Goal: Information Seeking & Learning: Learn about a topic

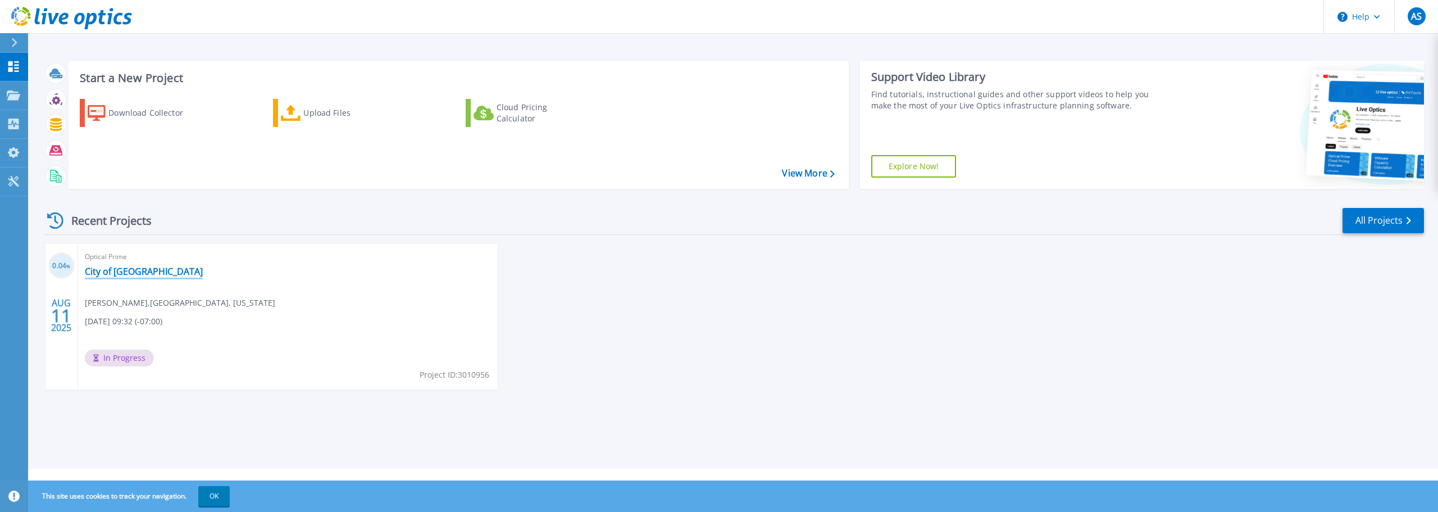
click at [119, 272] on link "City of [GEOGRAPHIC_DATA]" at bounding box center [144, 271] width 118 height 11
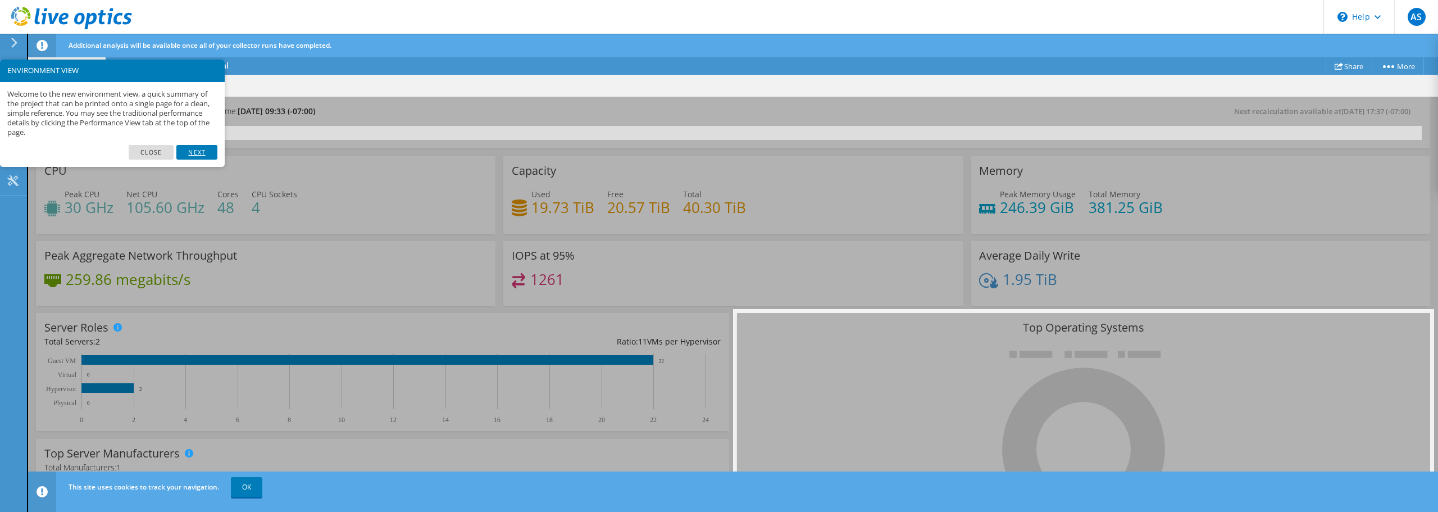
click at [203, 157] on link "Next" at bounding box center [196, 152] width 40 height 15
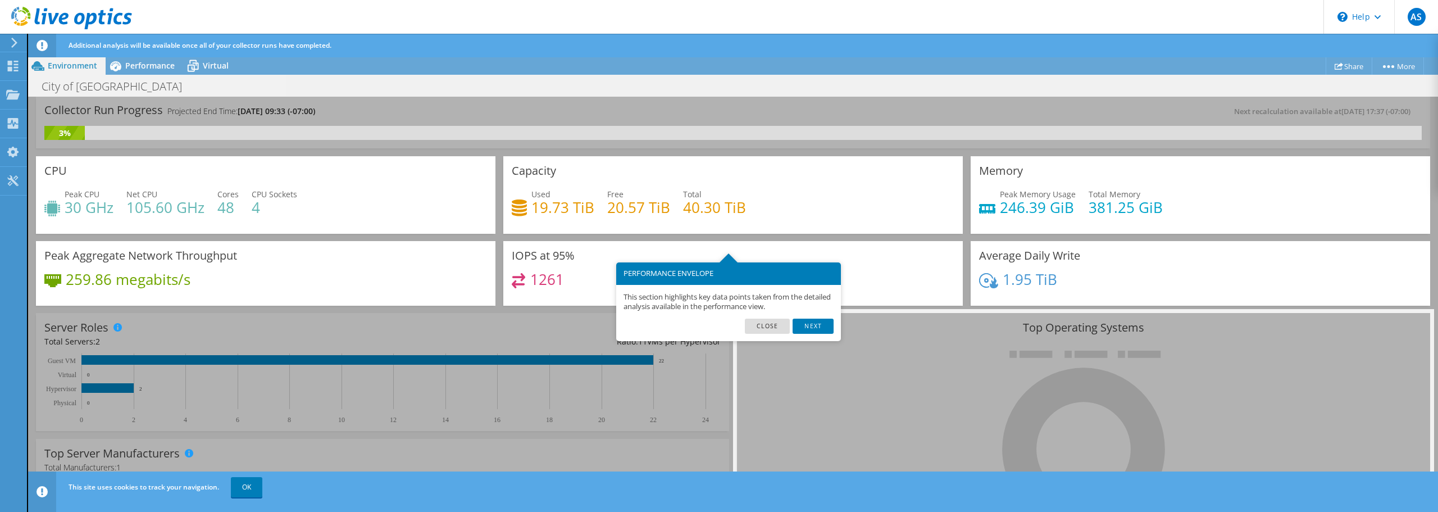
scroll to position [56, 0]
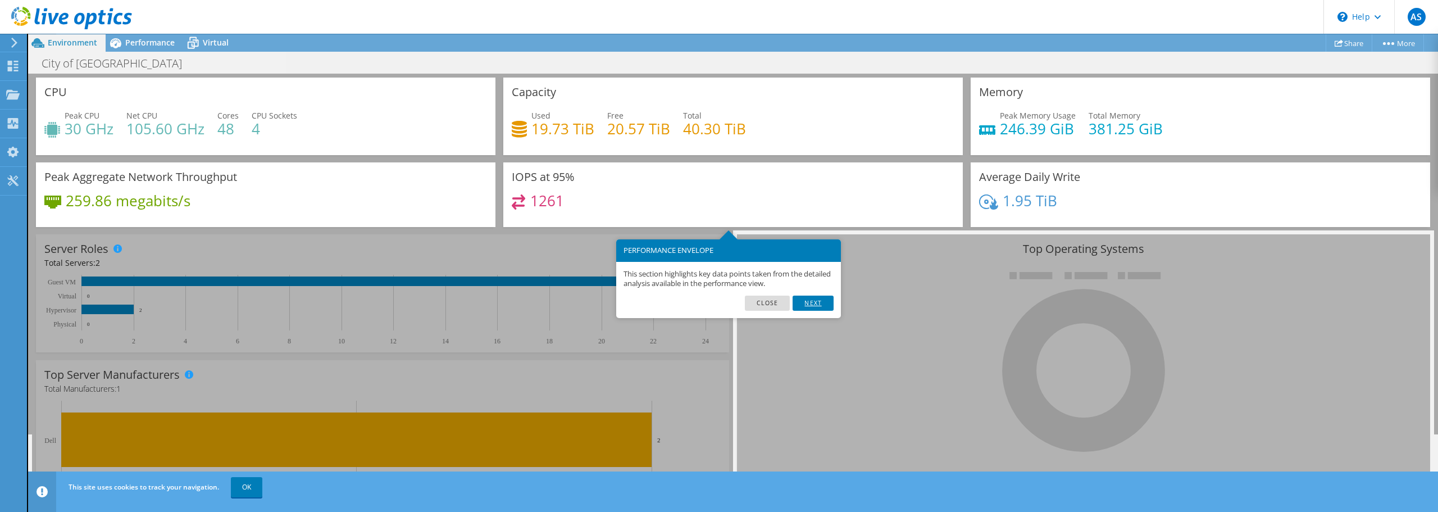
click at [807, 305] on link "Next" at bounding box center [813, 303] width 40 height 15
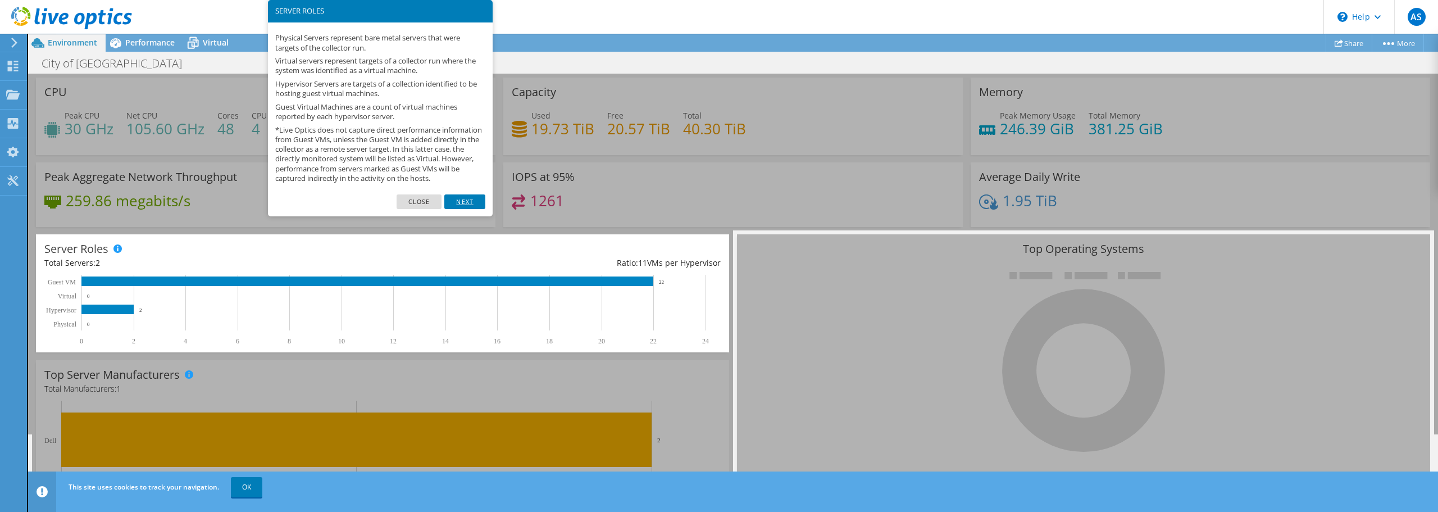
click at [470, 209] on link "Next" at bounding box center [464, 201] width 40 height 15
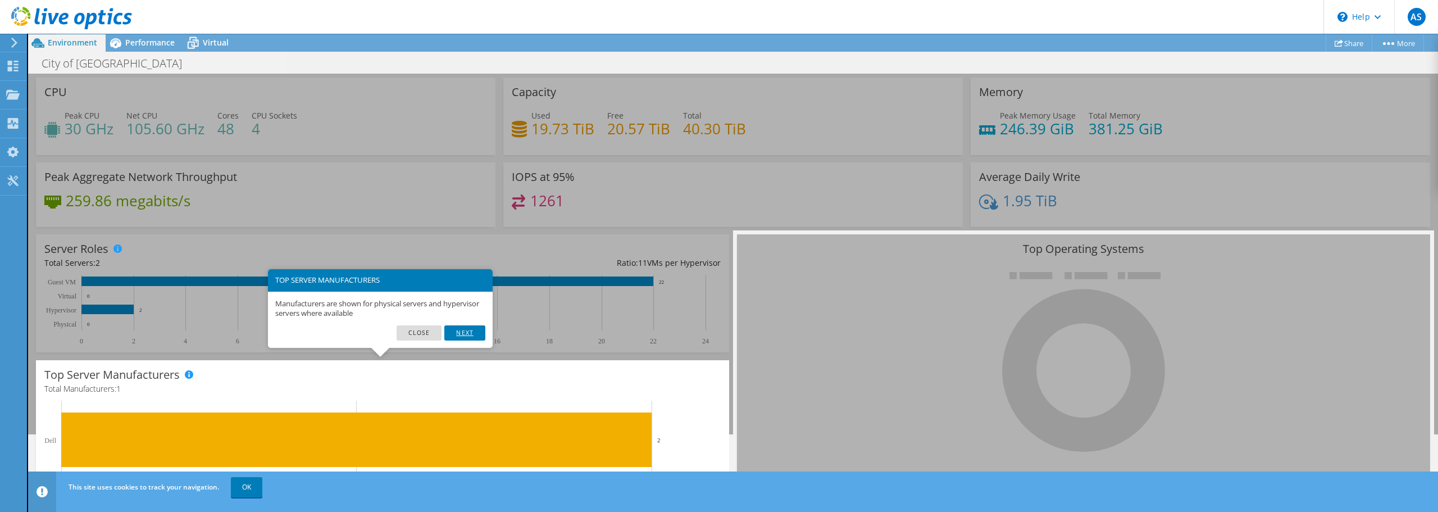
click at [464, 333] on link "Next" at bounding box center [464, 332] width 40 height 15
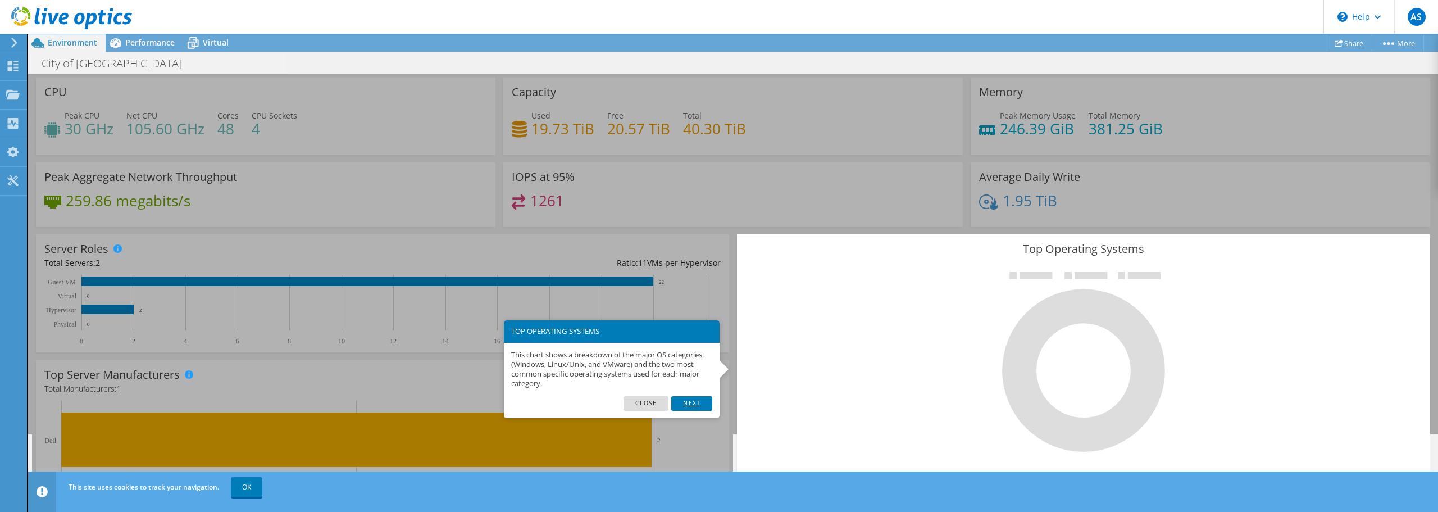
click at [687, 405] on link "Next" at bounding box center [691, 403] width 40 height 15
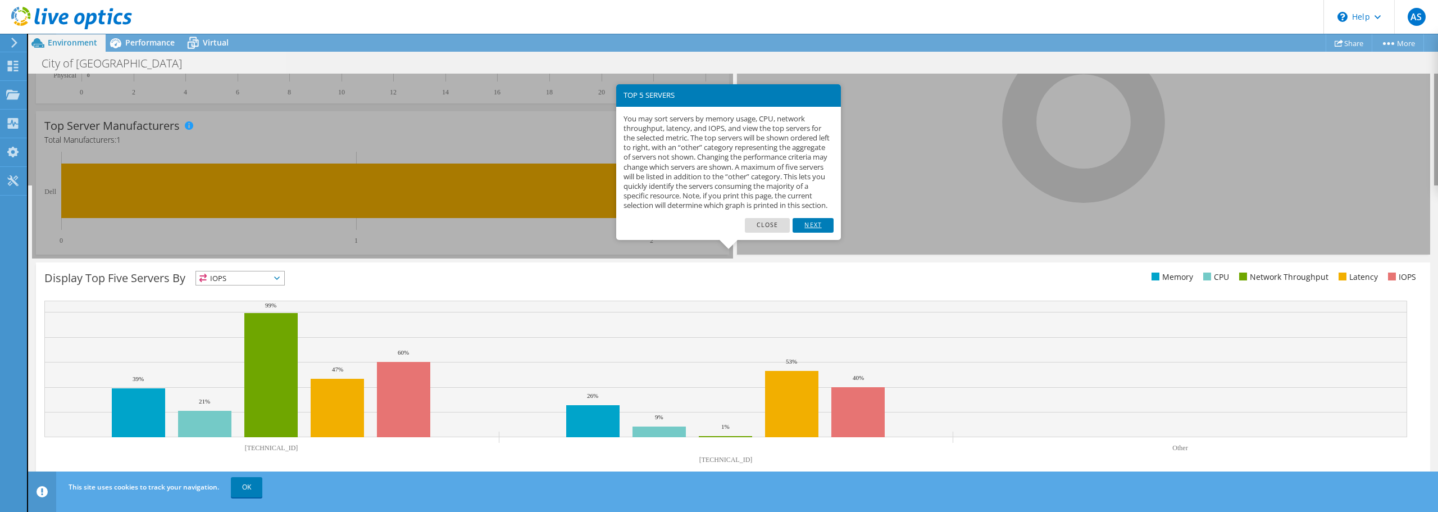
click at [811, 233] on link "Next" at bounding box center [813, 225] width 40 height 15
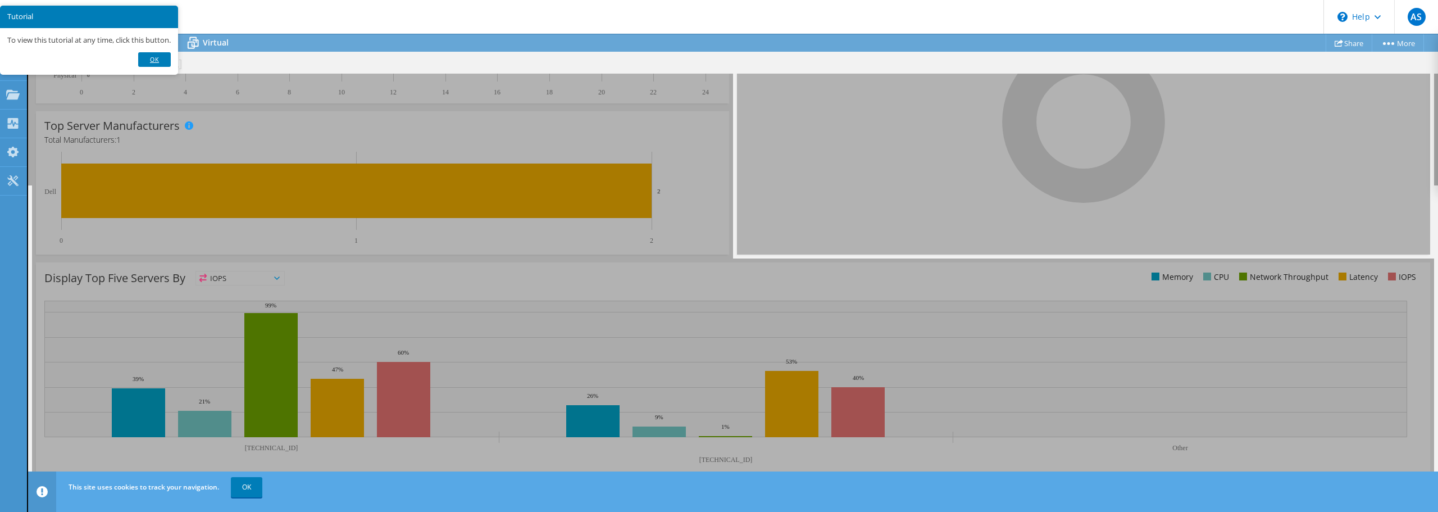
click at [157, 65] on link "Ok" at bounding box center [154, 59] width 33 height 15
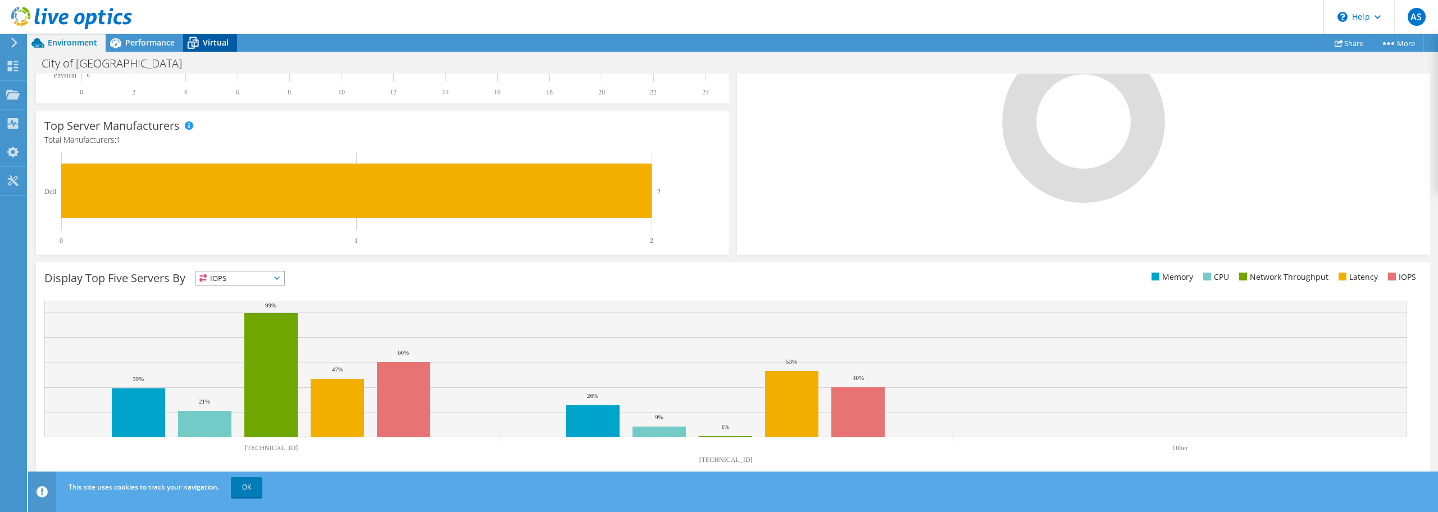
click at [207, 44] on span "Virtual" at bounding box center [216, 42] width 26 height 11
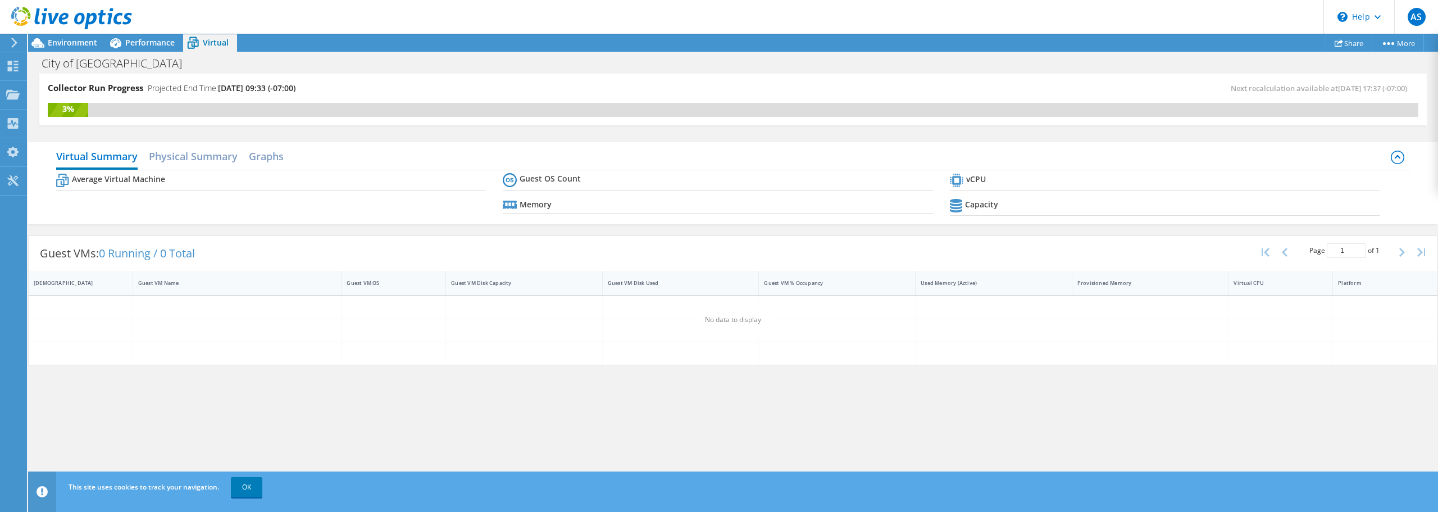
scroll to position [0, 0]
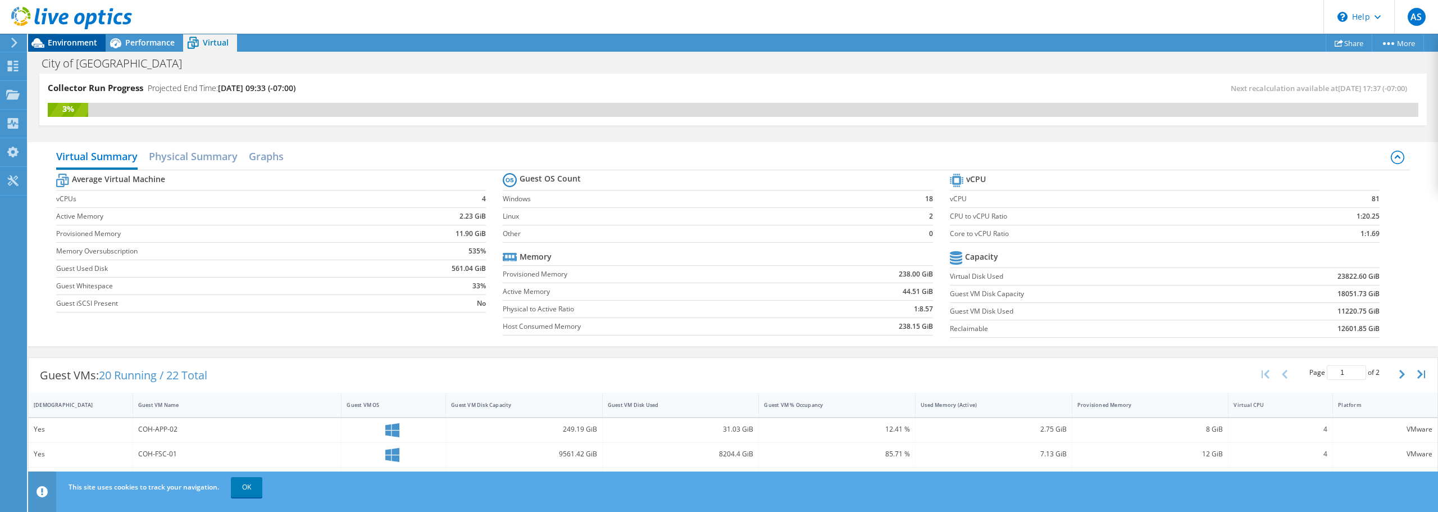
click at [79, 47] on span "Environment" at bounding box center [72, 42] width 49 height 11
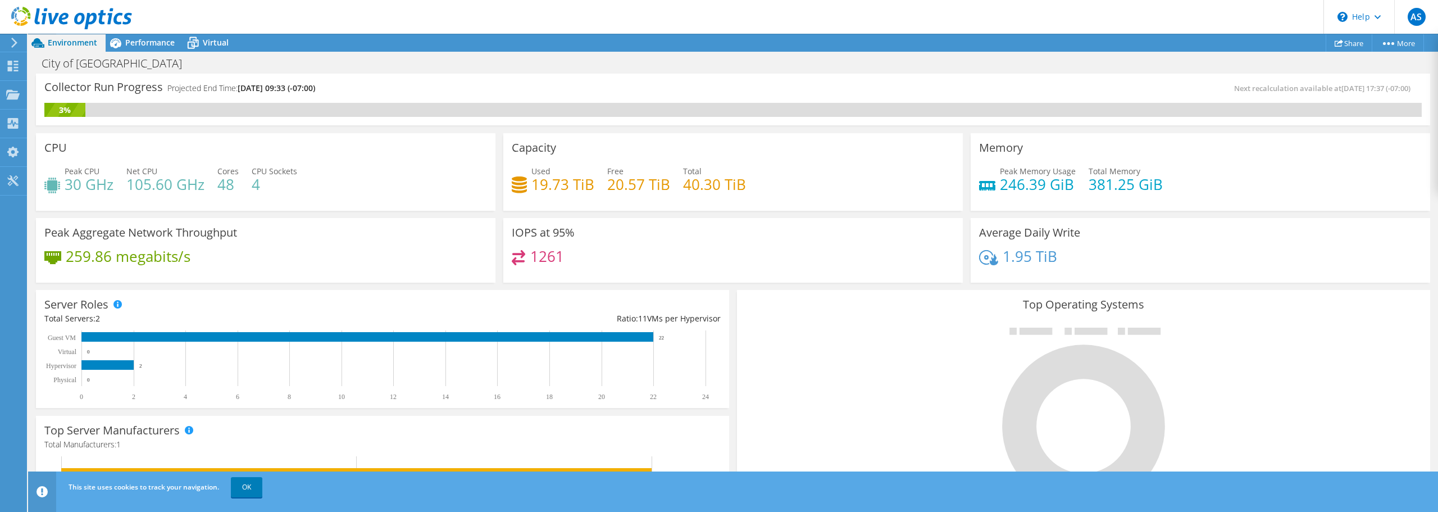
click at [42, 44] on icon at bounding box center [38, 43] width 20 height 20
click at [247, 491] on link "OK" at bounding box center [246, 487] width 31 height 20
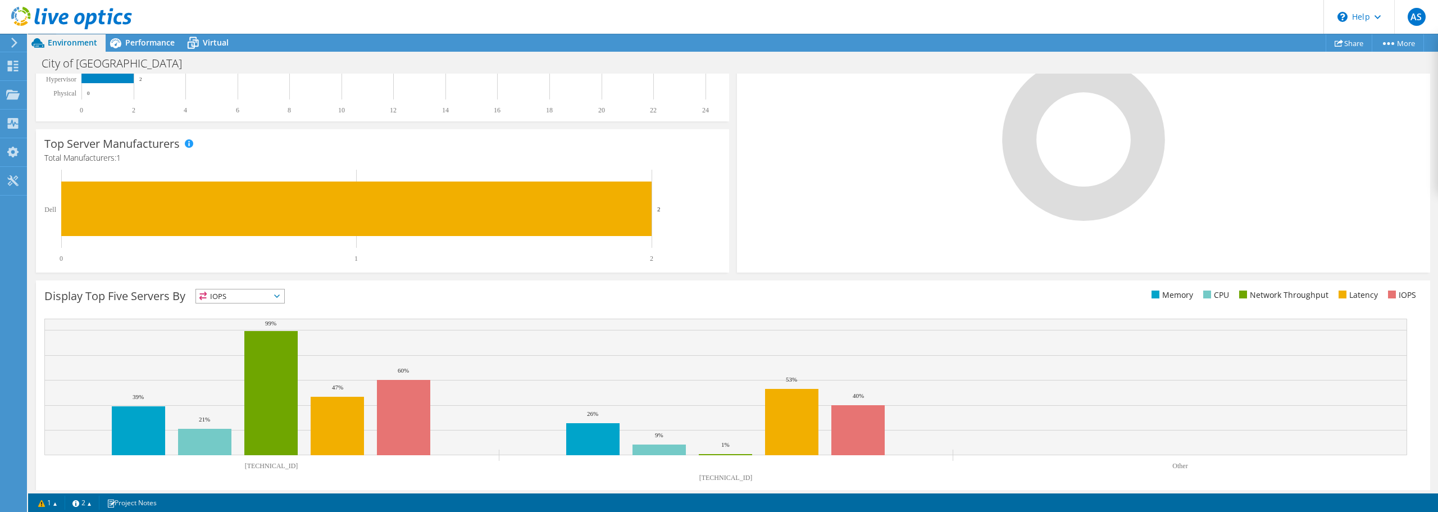
scroll to position [304, 0]
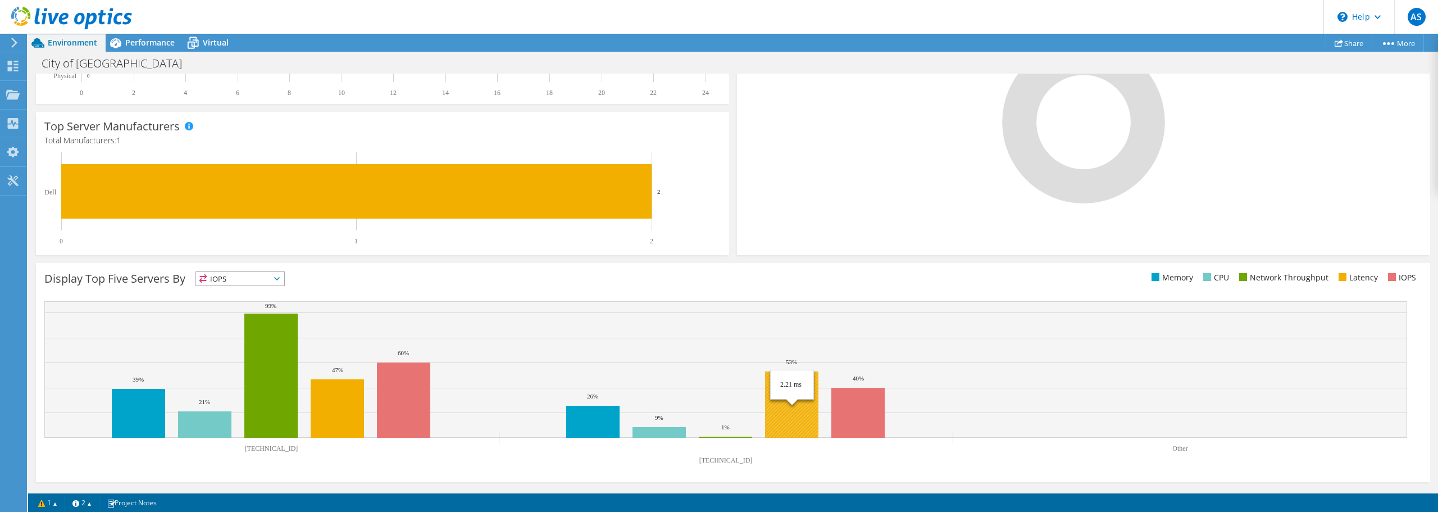
click at [786, 422] on rect at bounding box center [791, 404] width 53 height 66
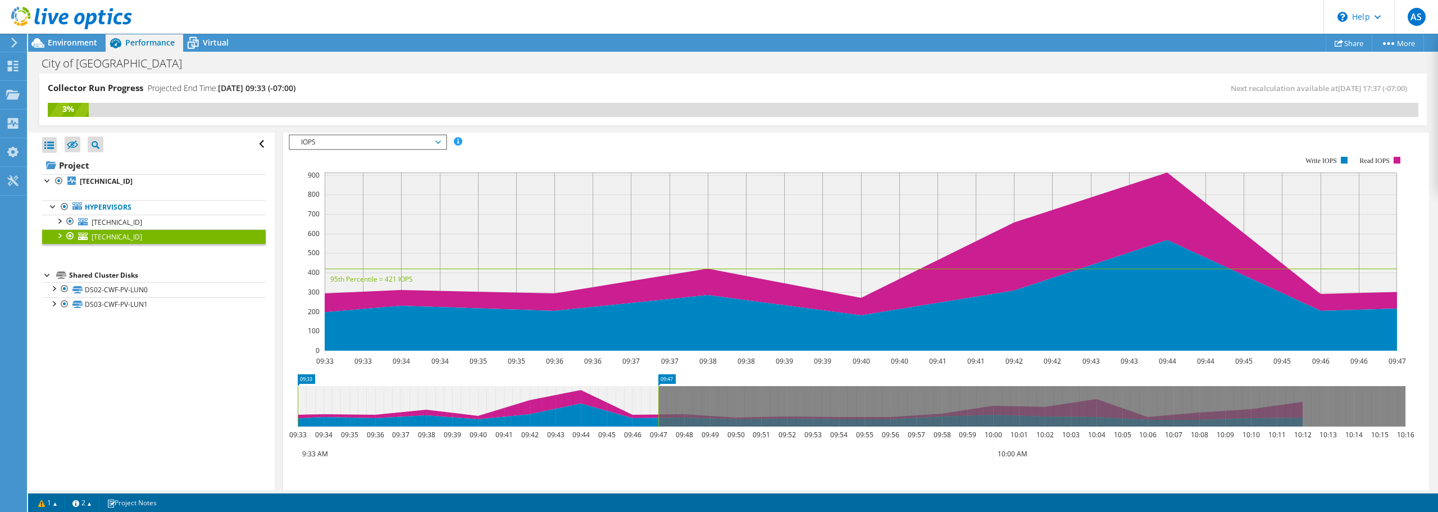
scroll to position [806, 0]
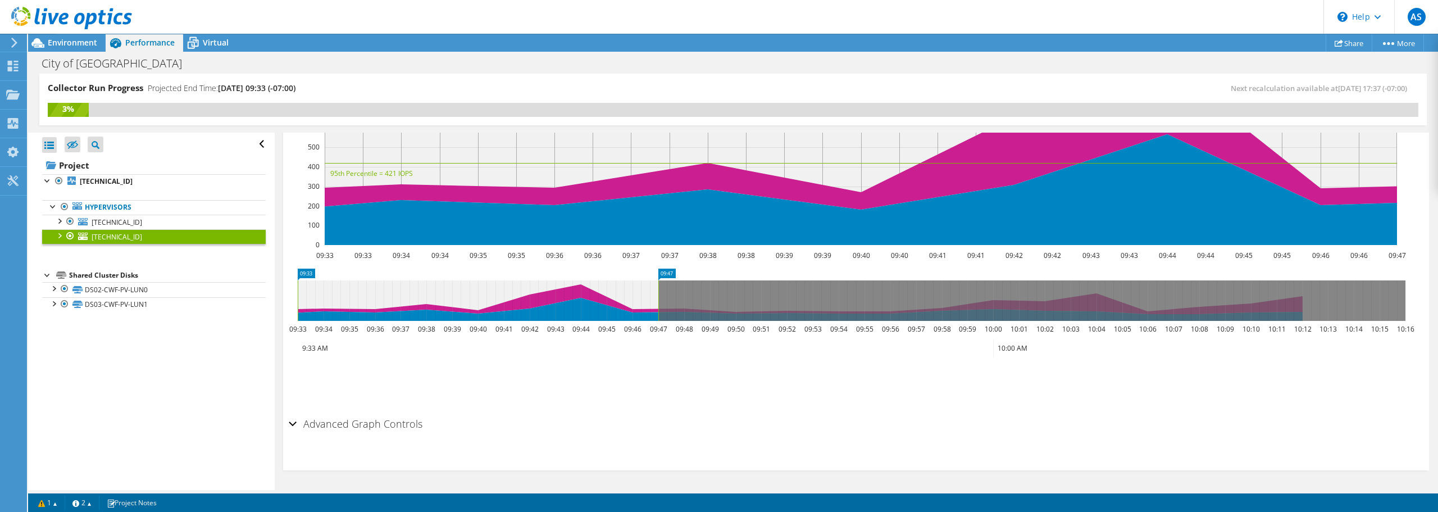
click at [59, 235] on div at bounding box center [58, 234] width 11 height 11
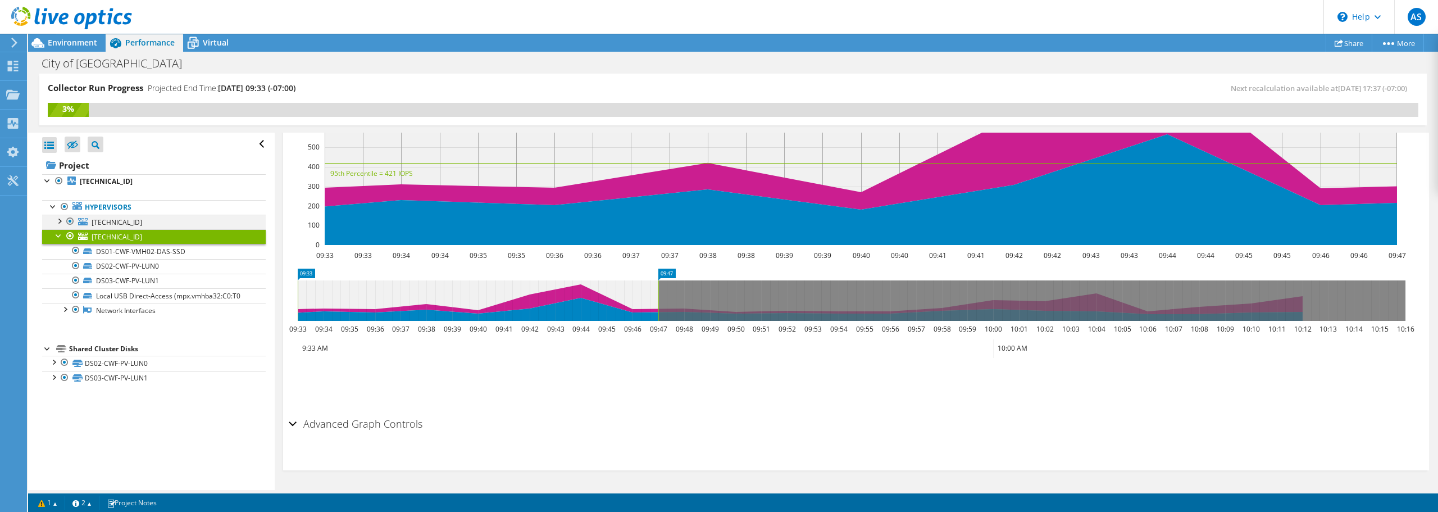
click at [60, 220] on div at bounding box center [58, 220] width 11 height 11
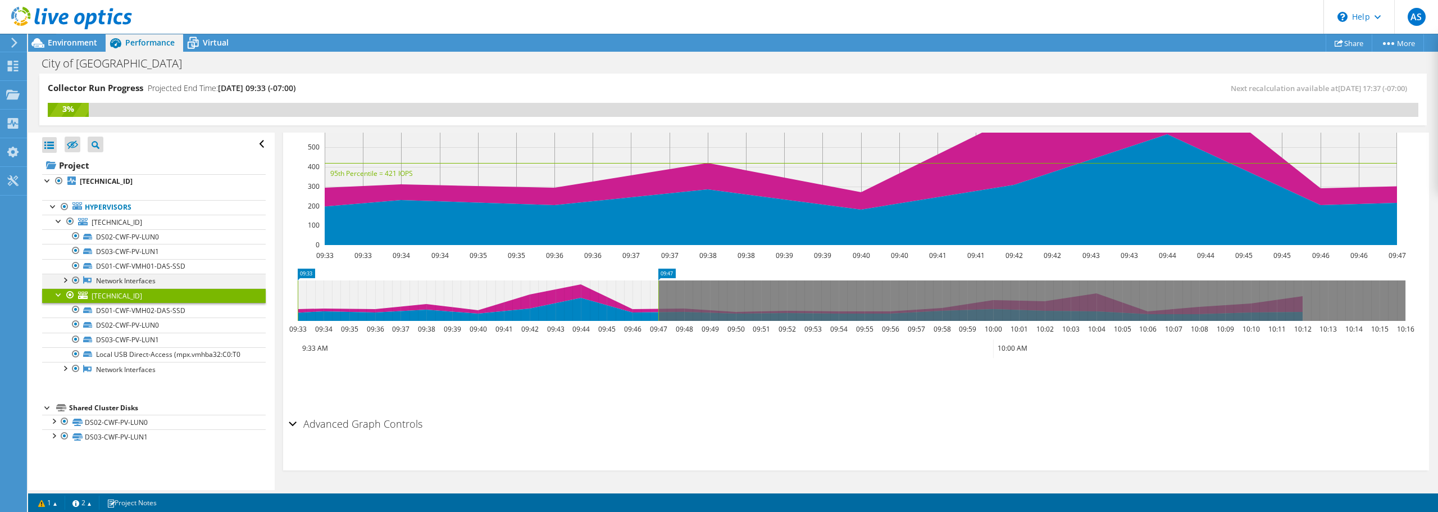
click at [65, 278] on div at bounding box center [64, 279] width 11 height 11
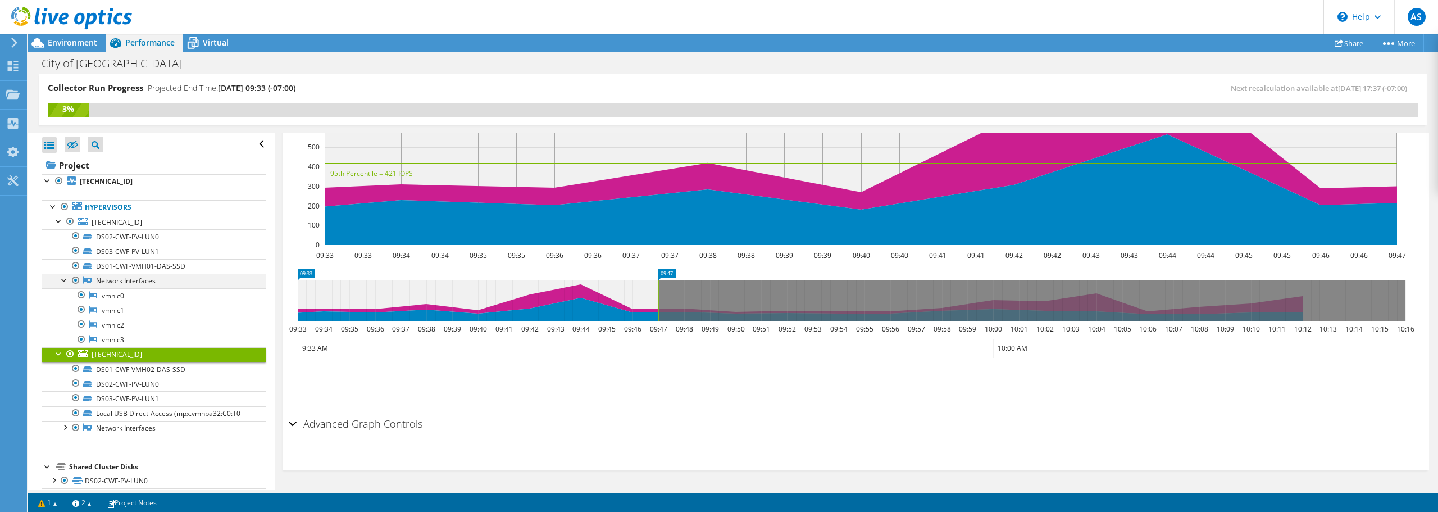
click at [65, 278] on div at bounding box center [64, 279] width 11 height 11
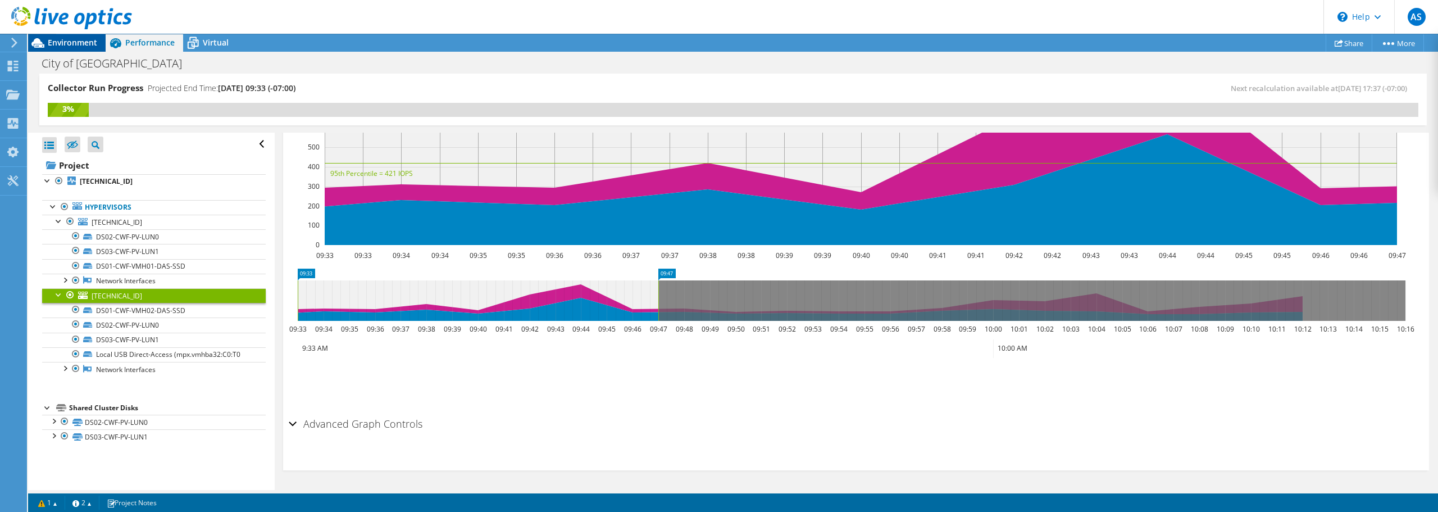
click at [73, 40] on span "Environment" at bounding box center [72, 42] width 49 height 11
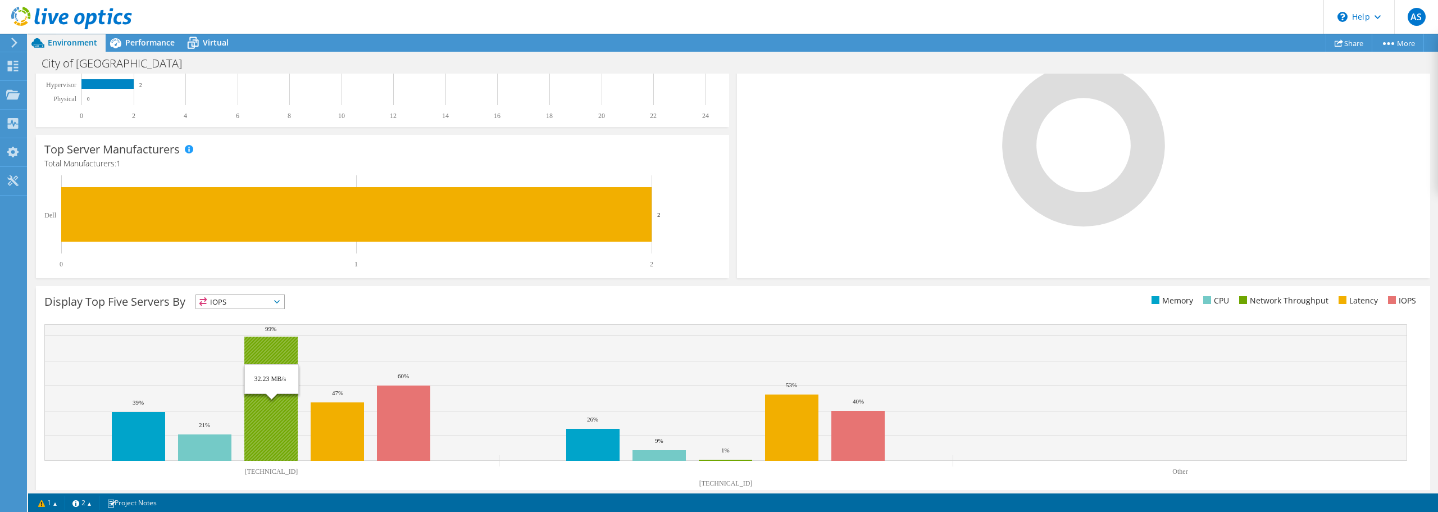
scroll to position [304, 0]
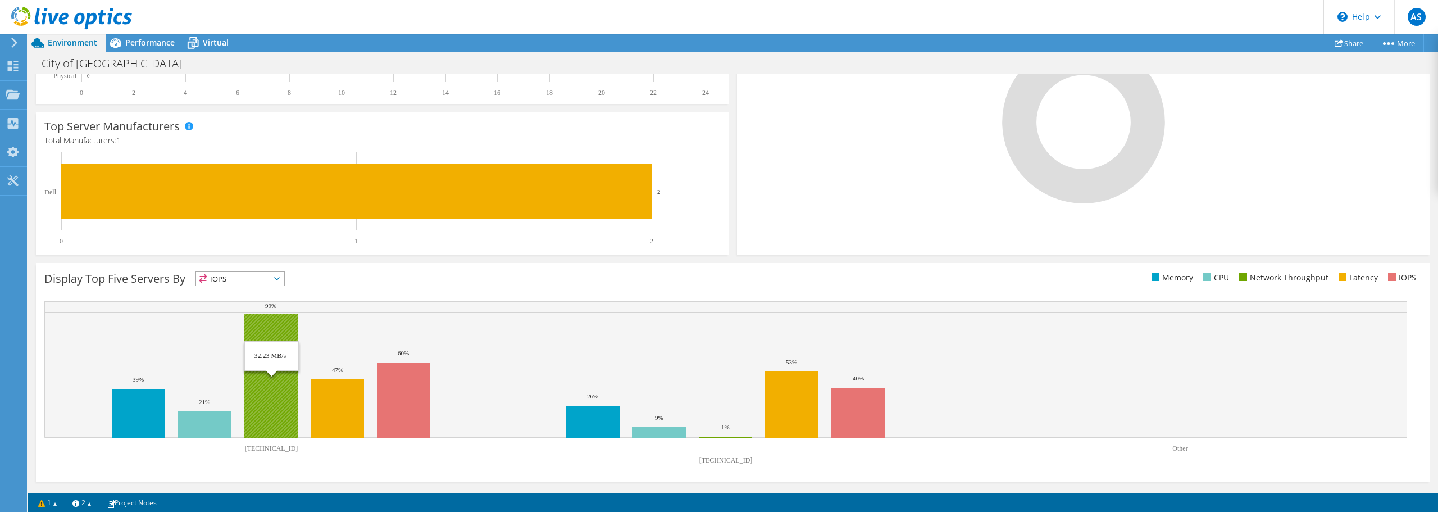
click at [268, 320] on rect at bounding box center [270, 376] width 53 height 124
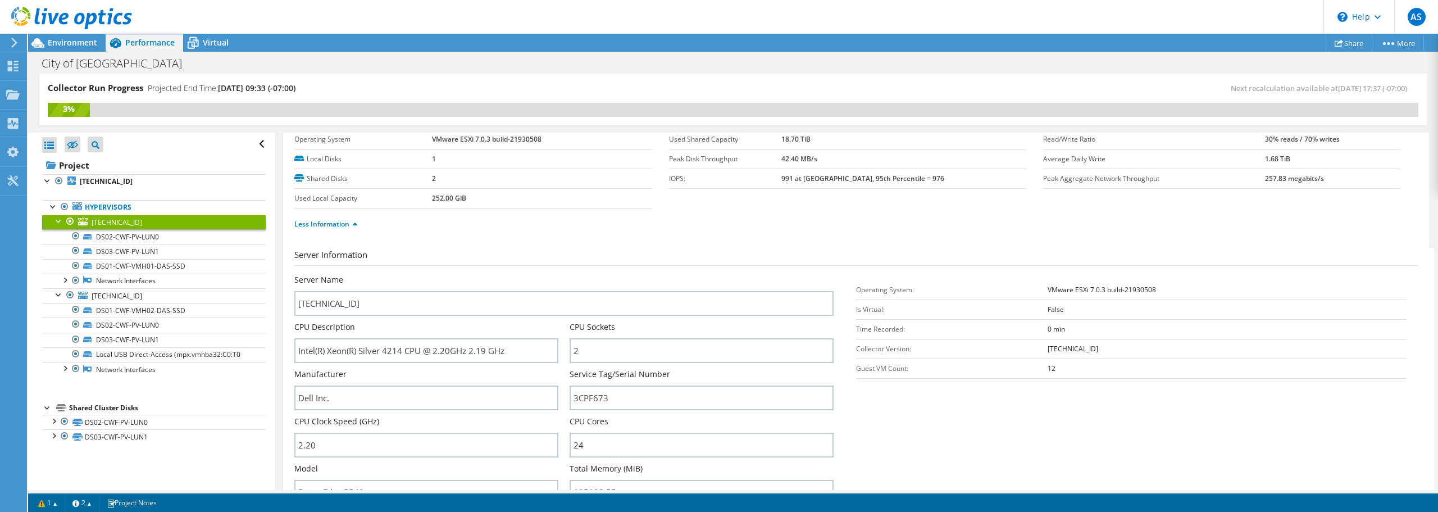
scroll to position [0, 0]
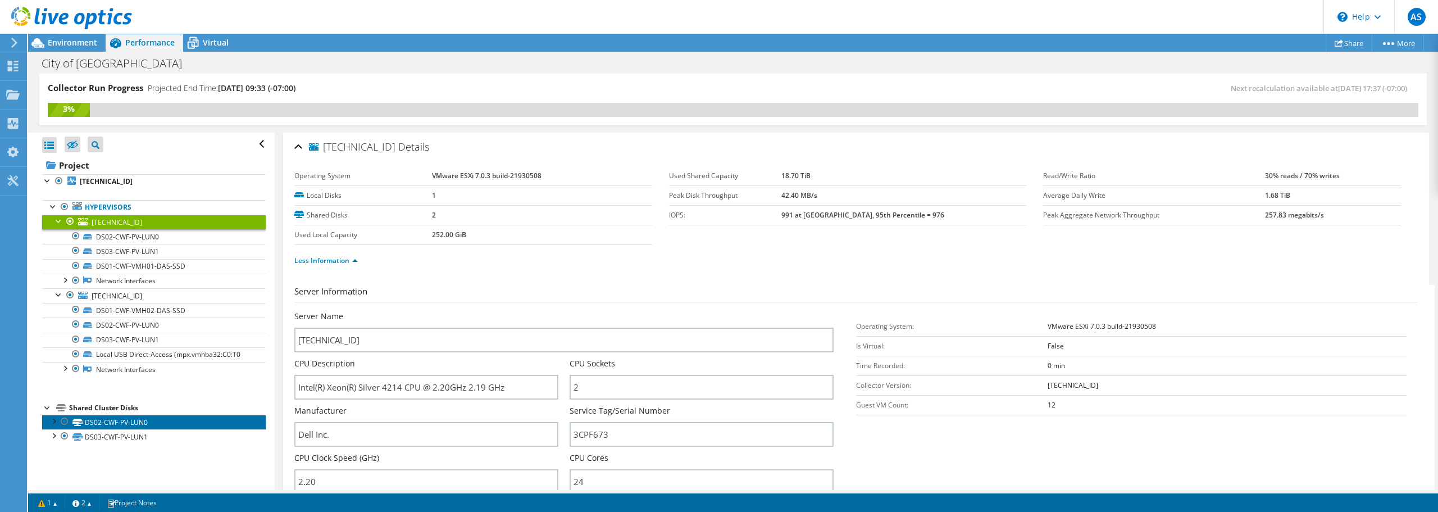
click at [103, 420] on link "DS02-CWF-PV-LUN0" at bounding box center [154, 422] width 224 height 15
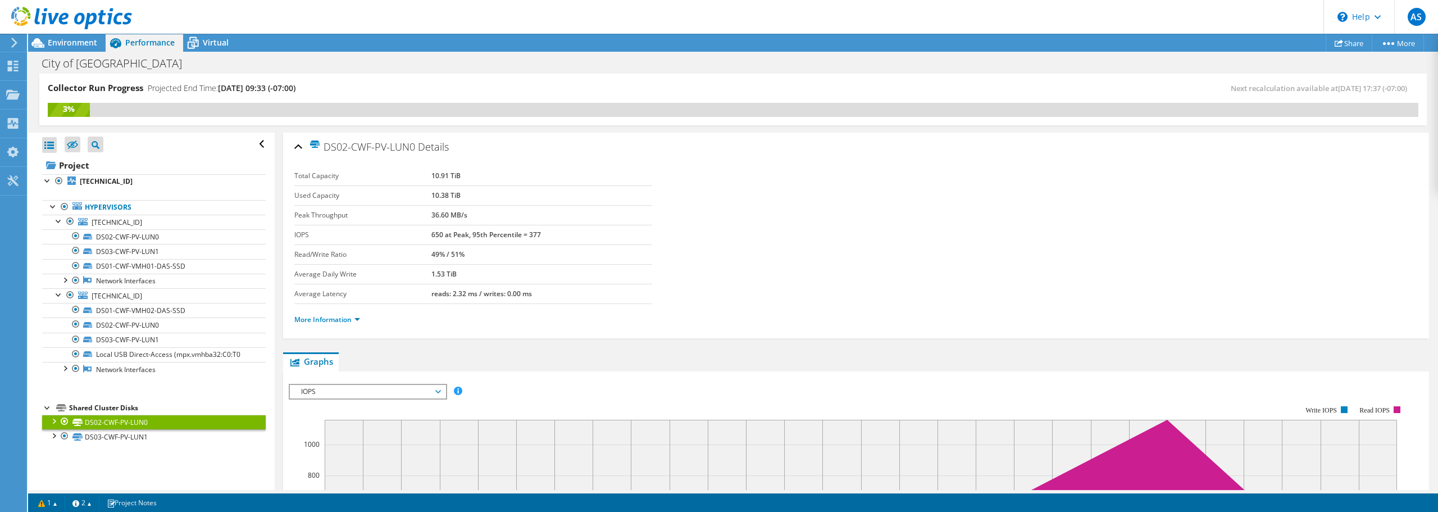
click at [103, 409] on div "Shared Cluster Disks" at bounding box center [167, 407] width 197 height 13
click at [388, 387] on span "IOPS" at bounding box center [368, 391] width 144 height 13
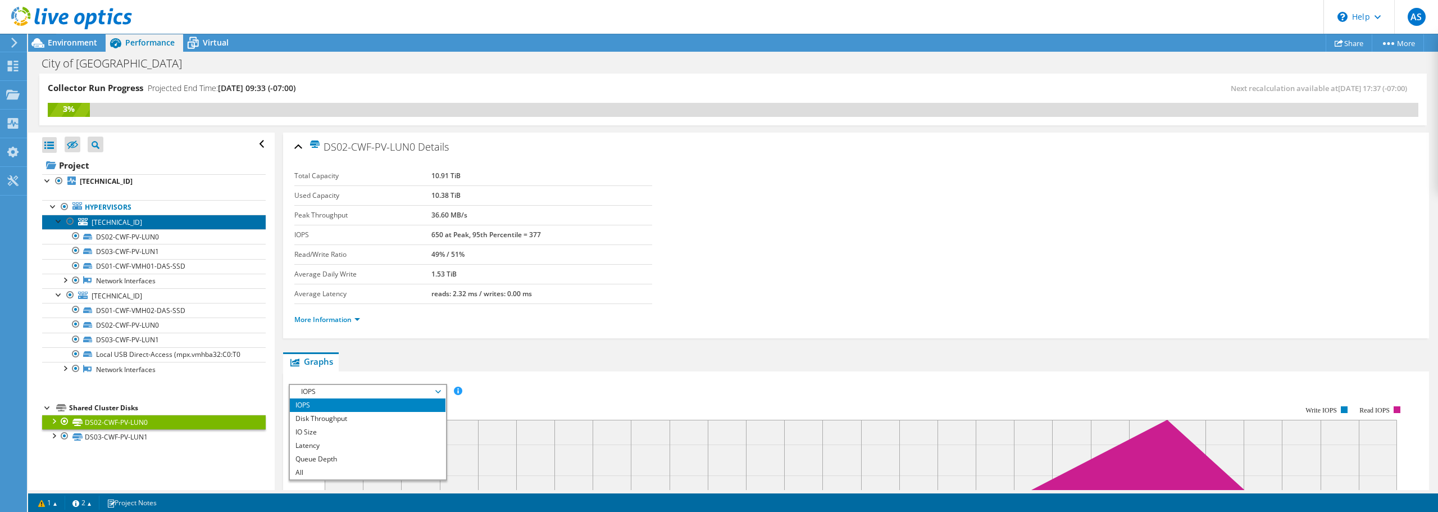
click at [120, 223] on span "[TECHNICAL_ID]" at bounding box center [117, 222] width 51 height 10
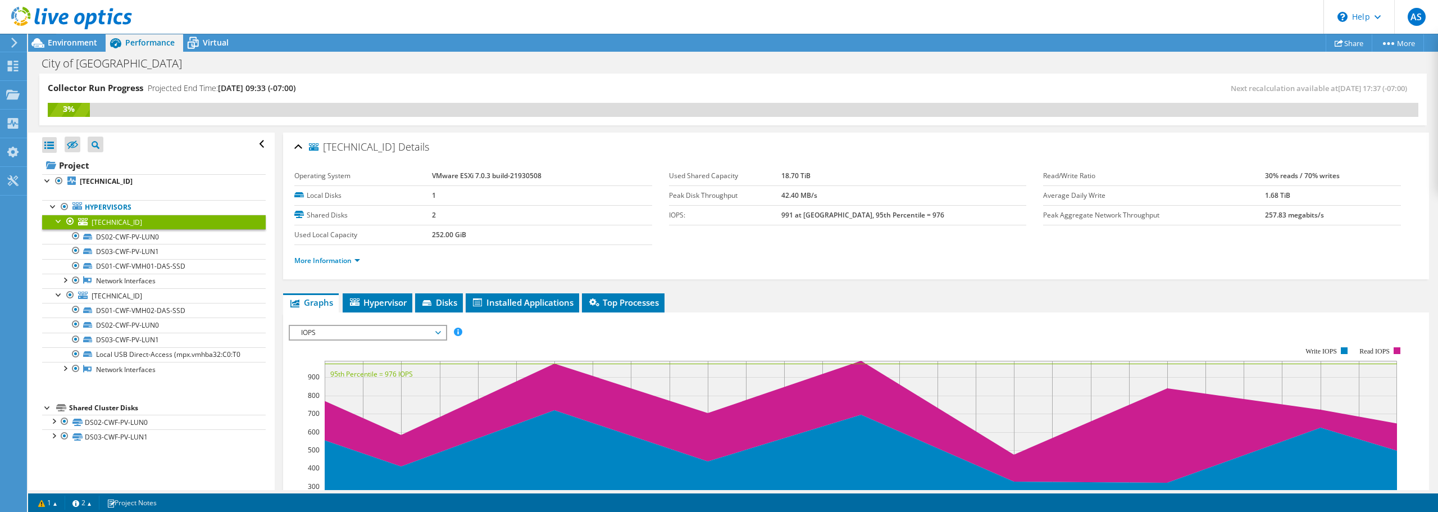
click at [338, 330] on span "IOPS" at bounding box center [368, 332] width 144 height 13
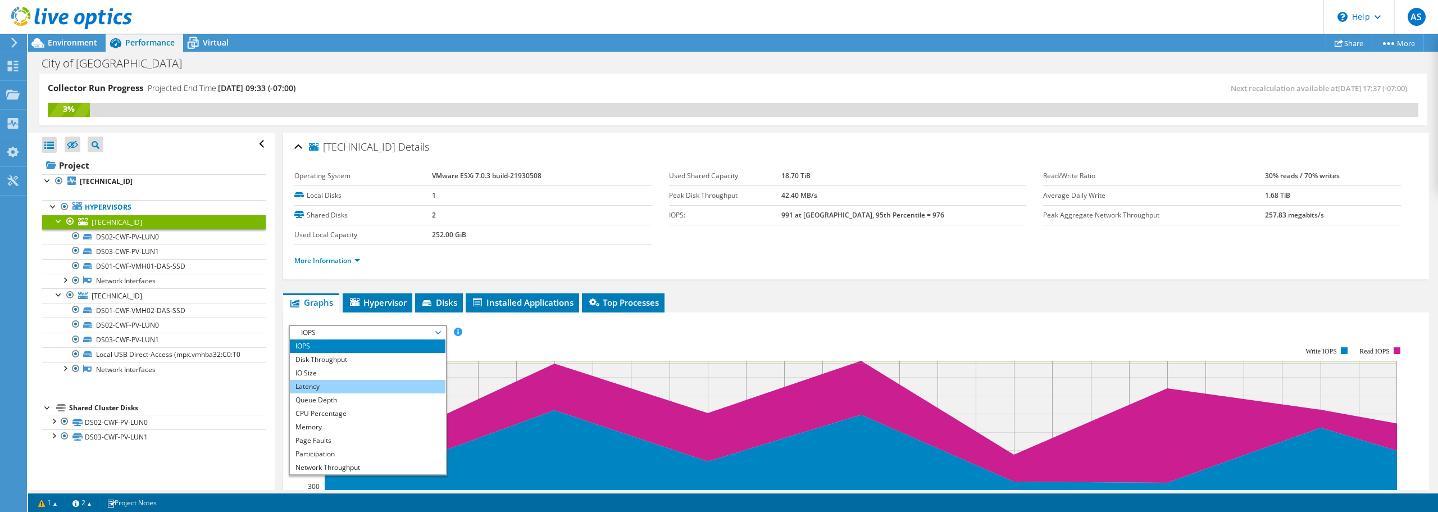
click at [329, 381] on li "Latency" at bounding box center [368, 386] width 156 height 13
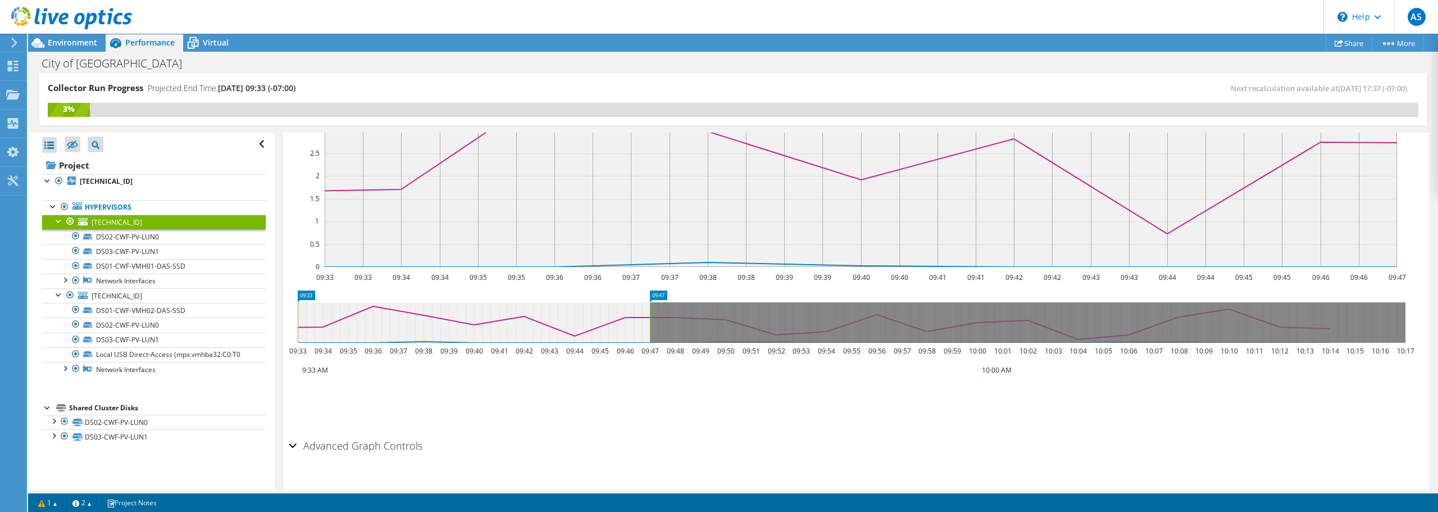
scroll to position [112, 0]
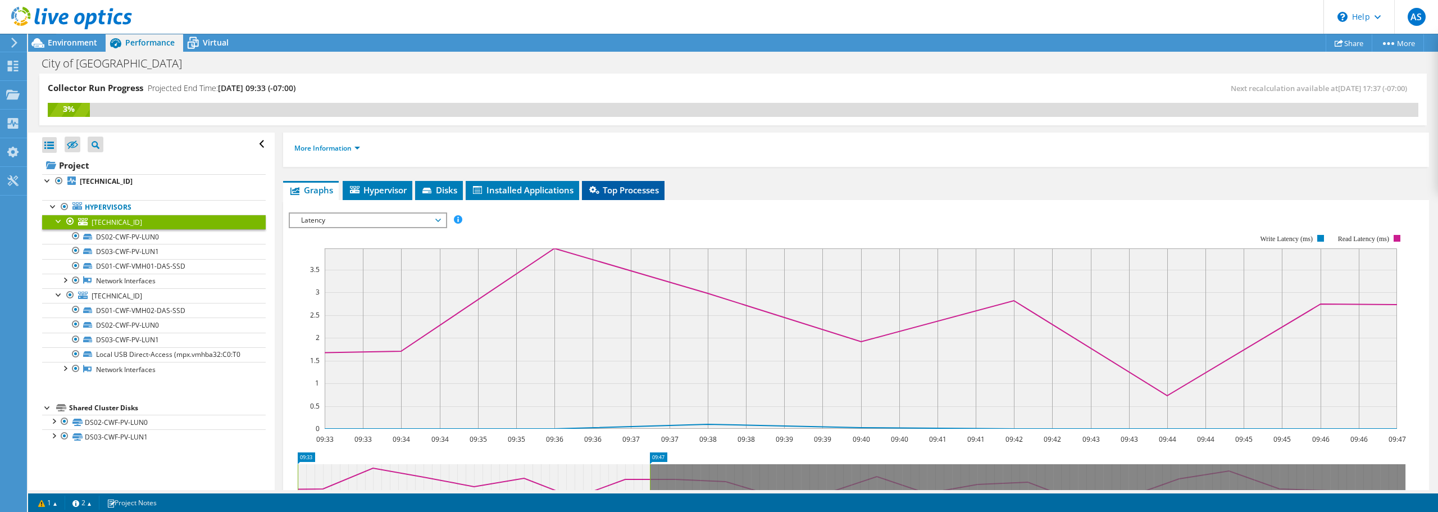
click at [598, 187] on icon at bounding box center [594, 190] width 10 height 8
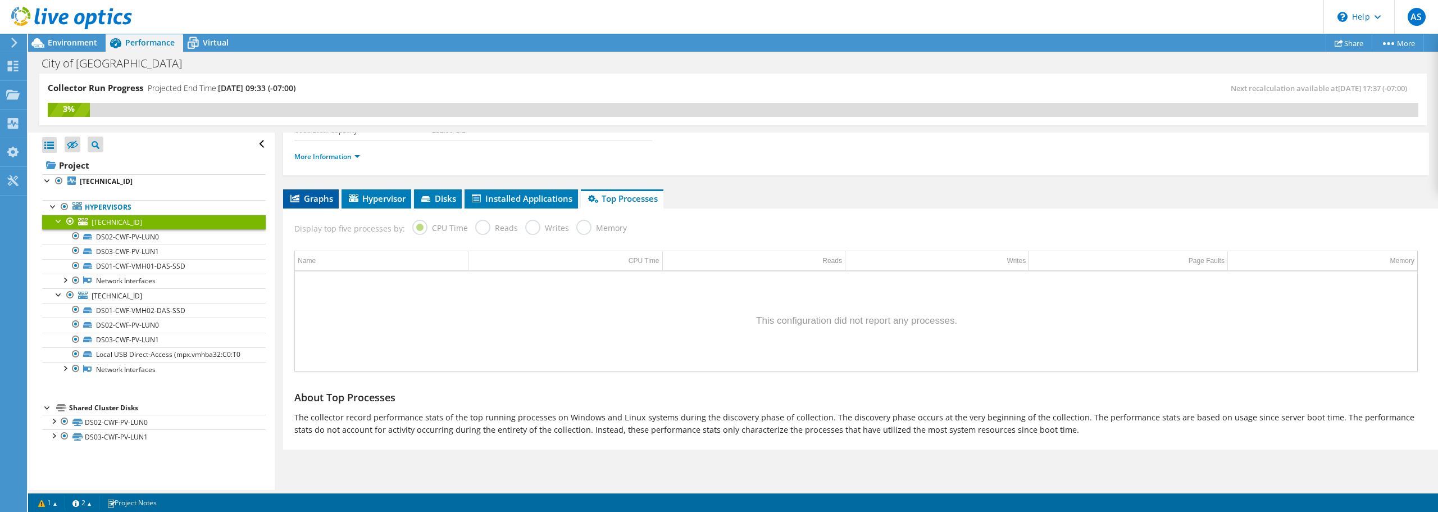
click at [315, 203] on span "Graphs" at bounding box center [311, 198] width 44 height 11
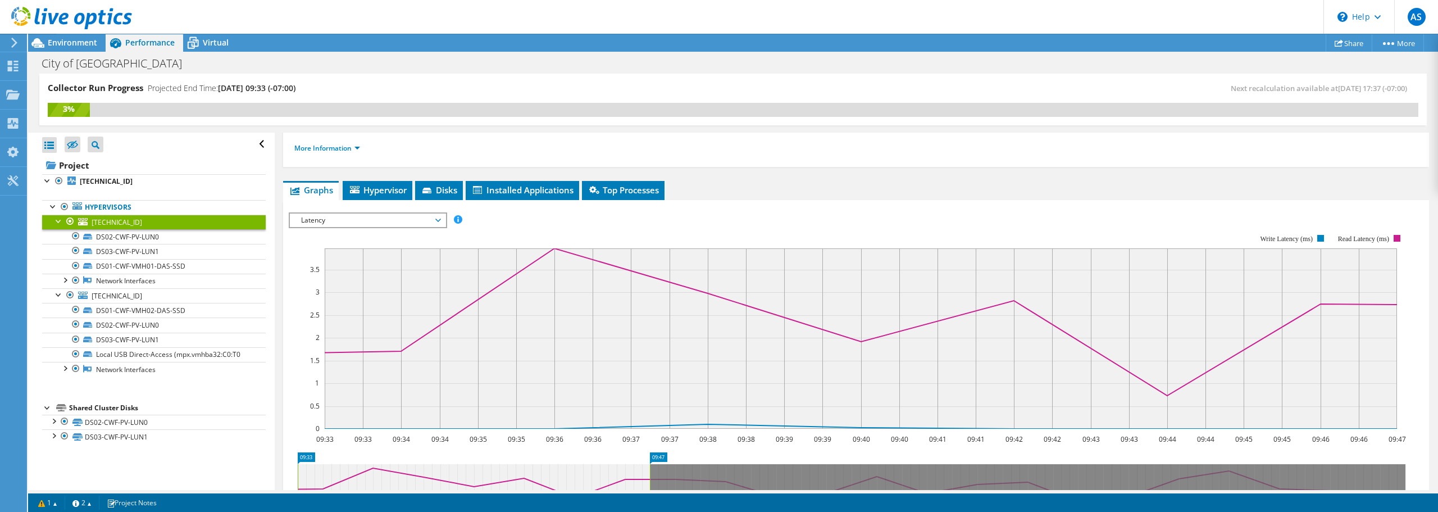
click at [398, 224] on span "Latency" at bounding box center [368, 220] width 144 height 13
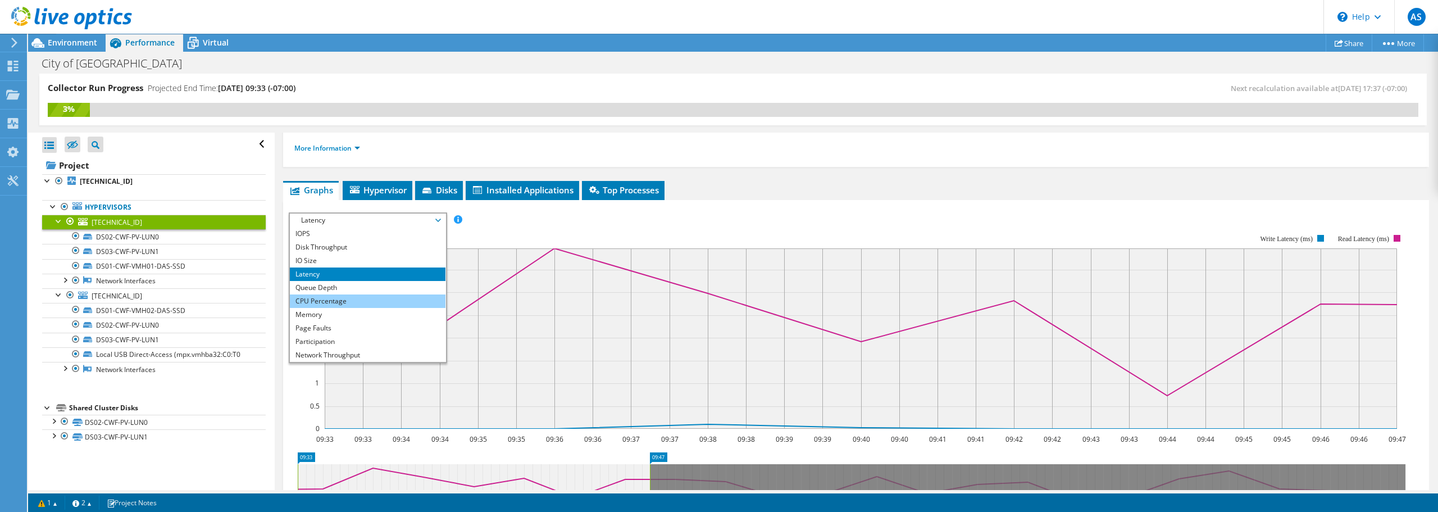
click at [337, 302] on li "CPU Percentage" at bounding box center [368, 300] width 156 height 13
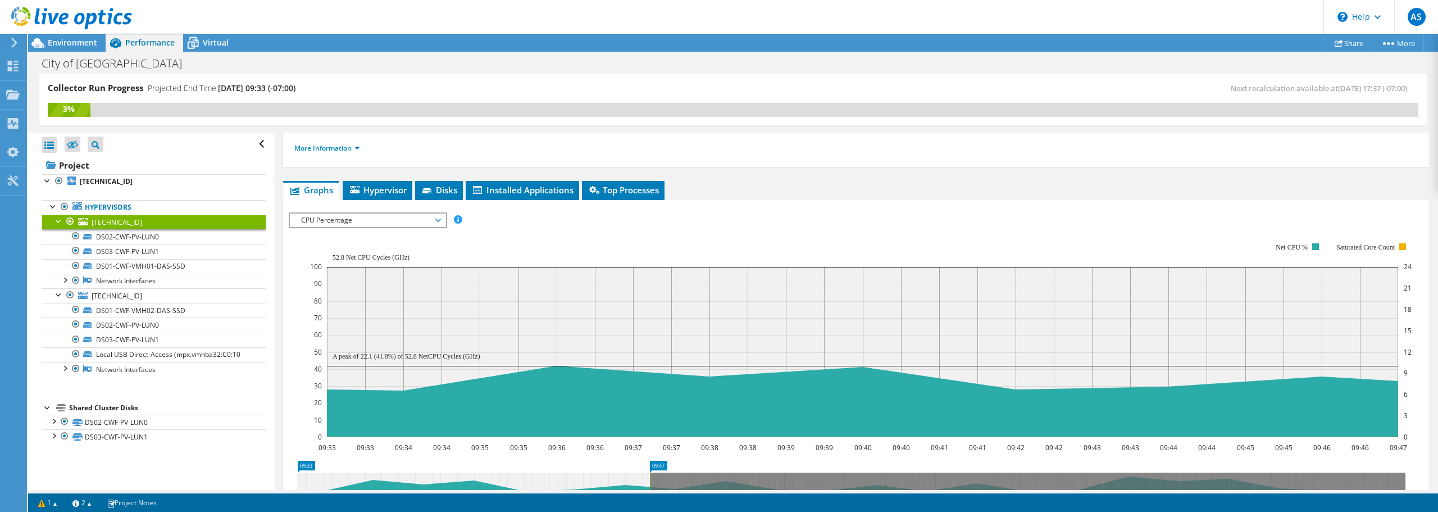
click at [348, 221] on span "CPU Percentage" at bounding box center [368, 220] width 144 height 13
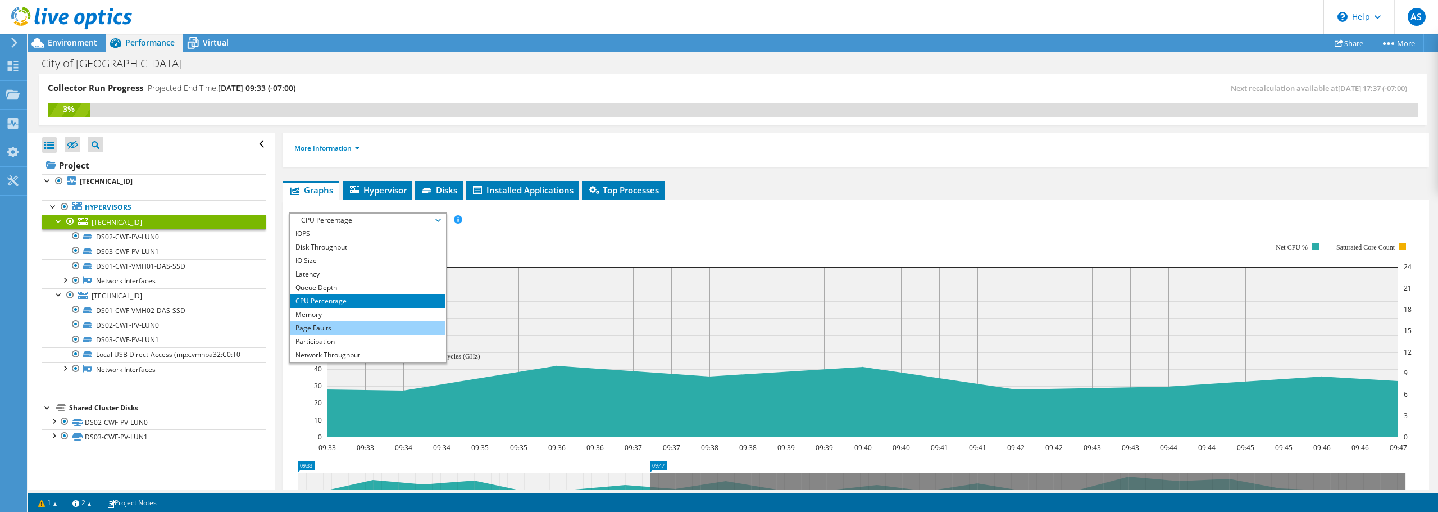
click at [332, 323] on li "Page Faults" at bounding box center [368, 327] width 156 height 13
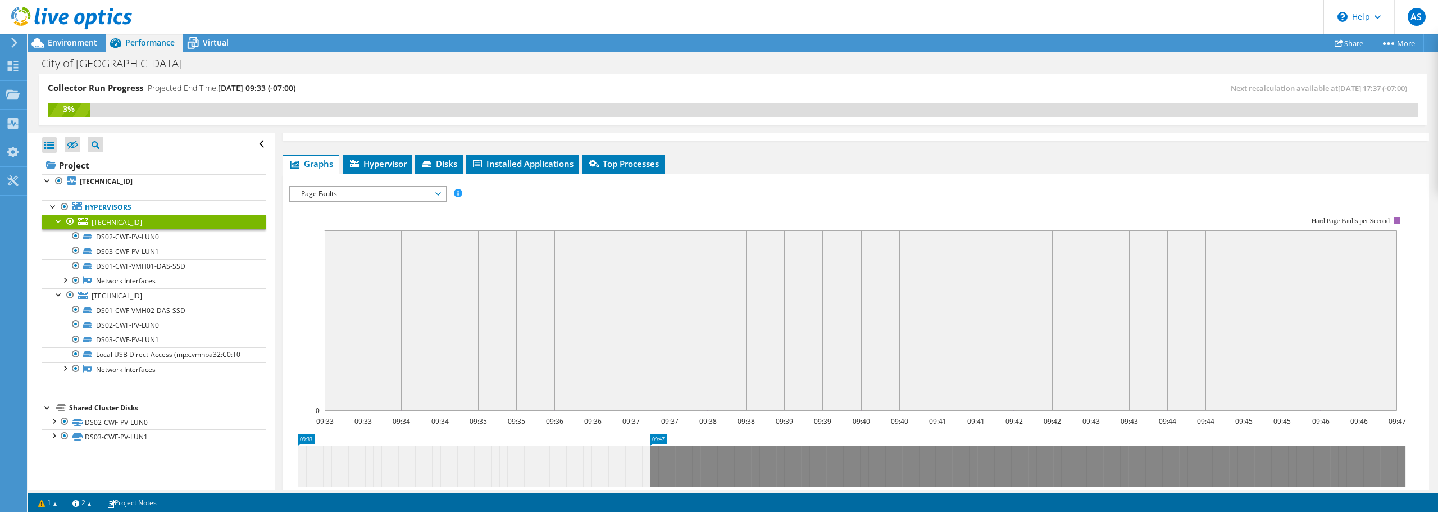
scroll to position [136, 0]
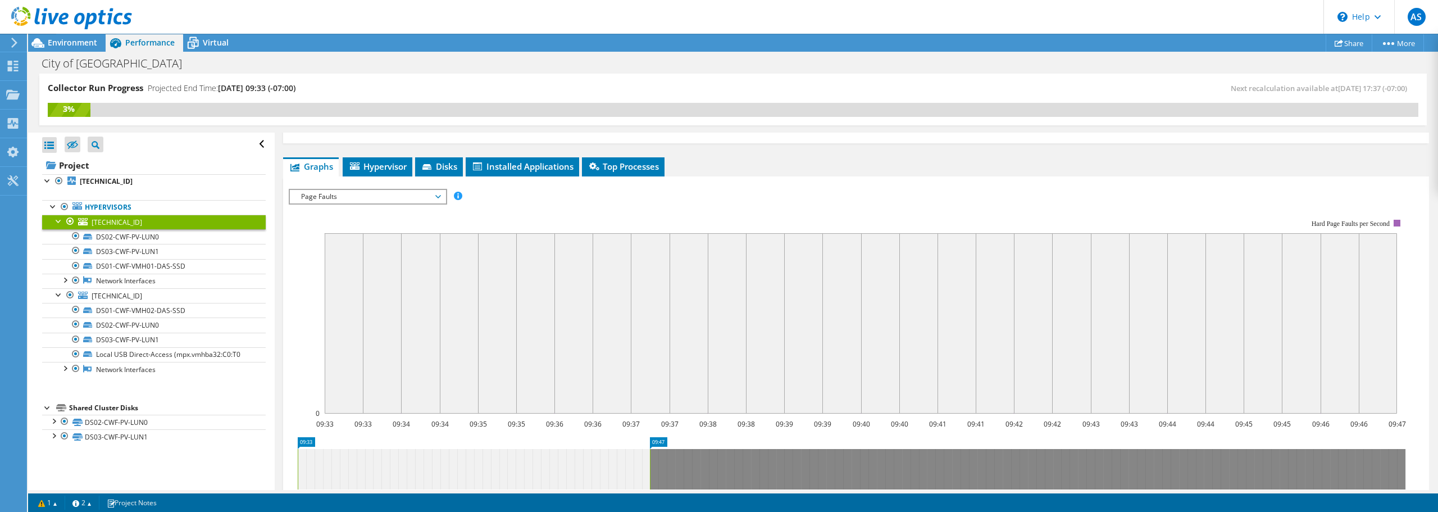
click at [378, 198] on span "Page Faults" at bounding box center [368, 196] width 144 height 13
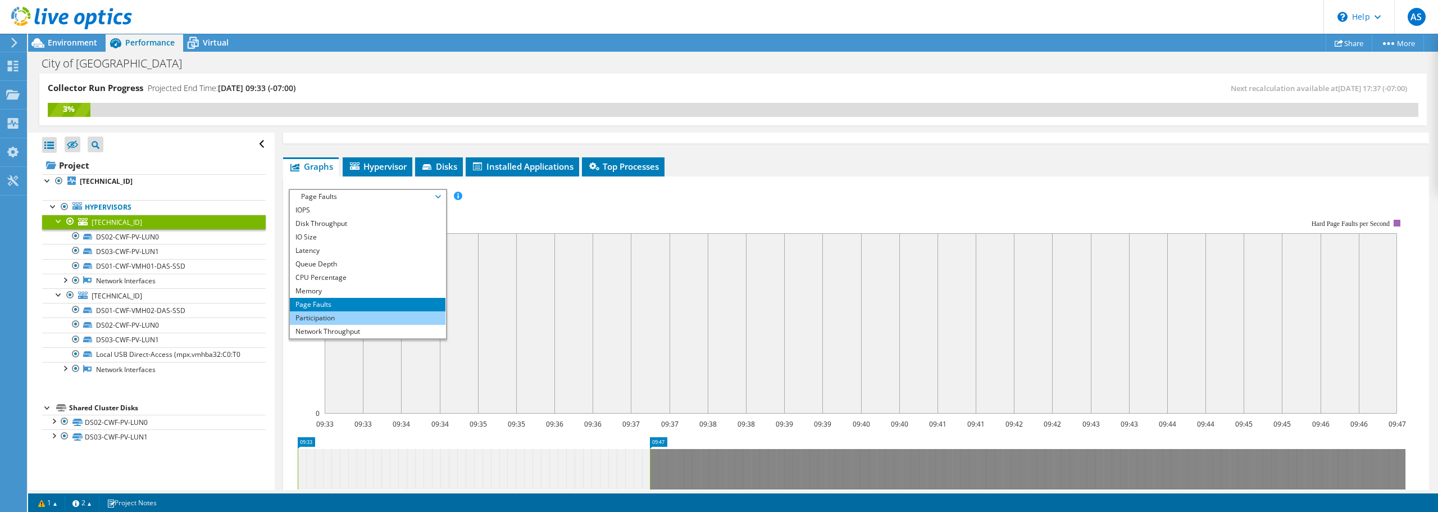
click at [356, 320] on li "Participation" at bounding box center [368, 317] width 156 height 13
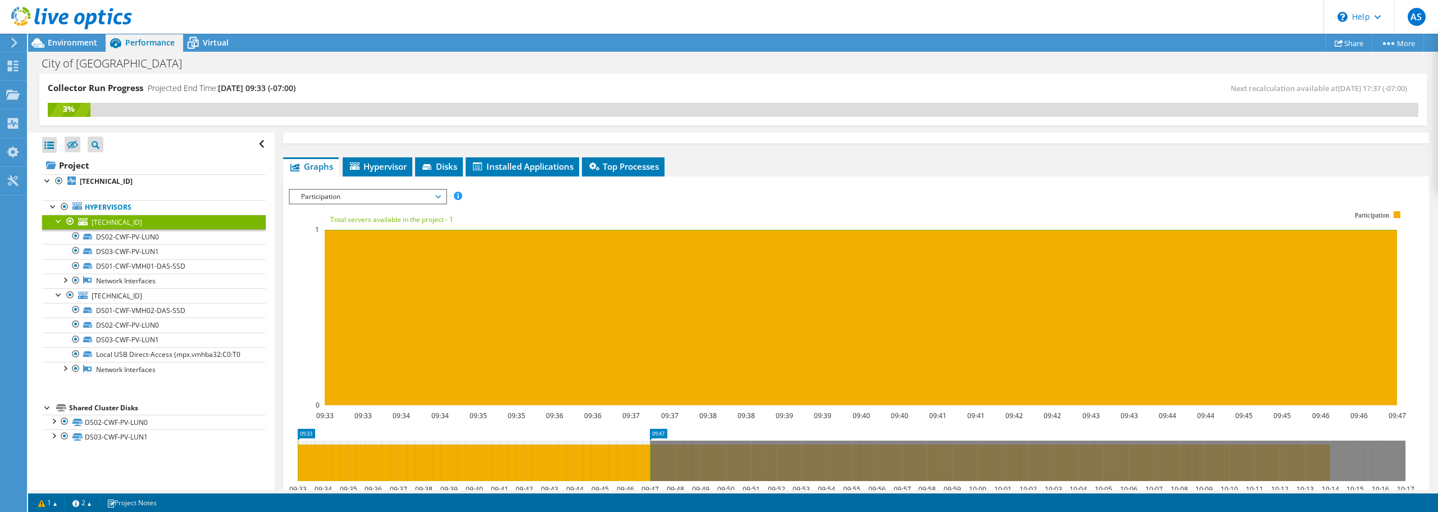
click at [382, 201] on span "Participation" at bounding box center [368, 196] width 144 height 13
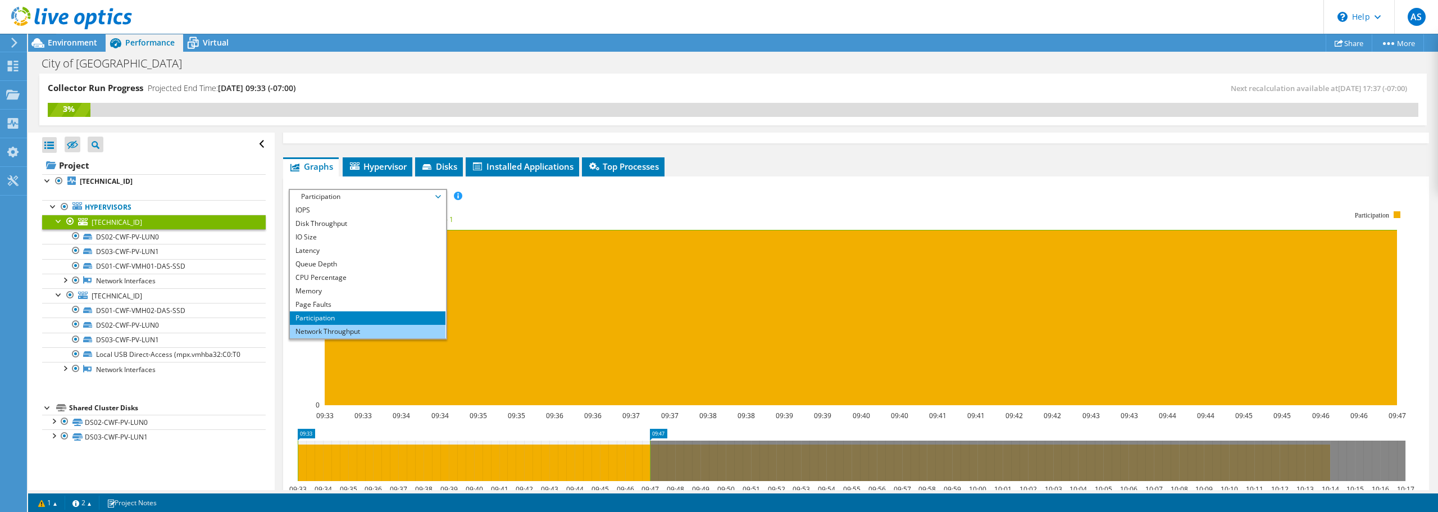
click at [353, 326] on li "Network Throughput" at bounding box center [368, 331] width 156 height 13
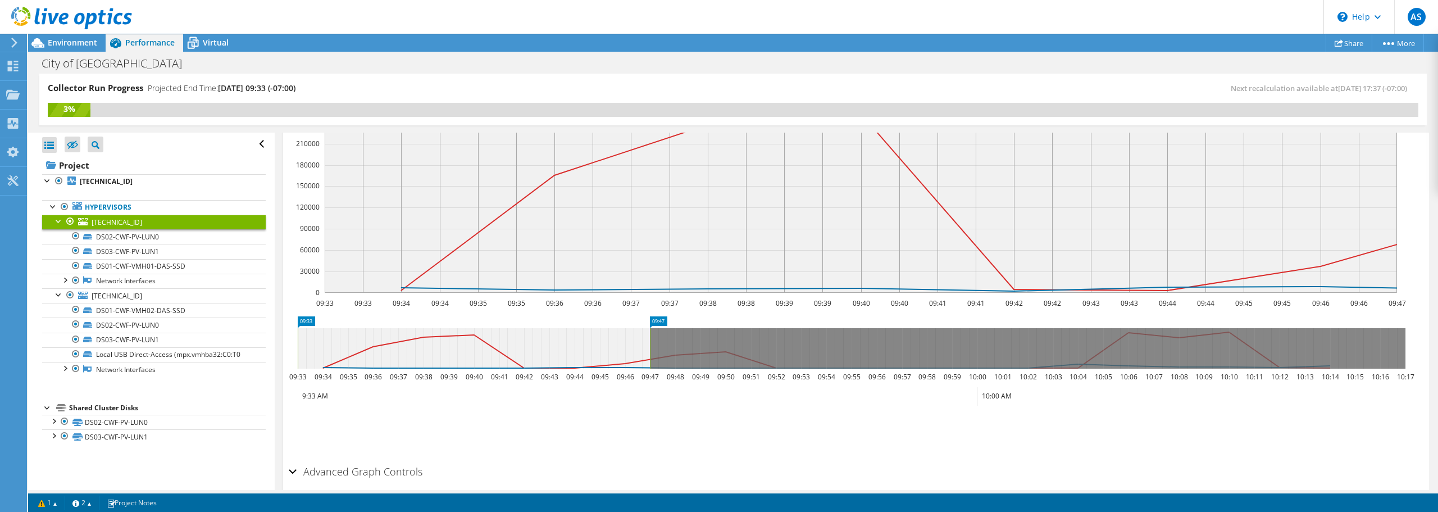
scroll to position [296, 0]
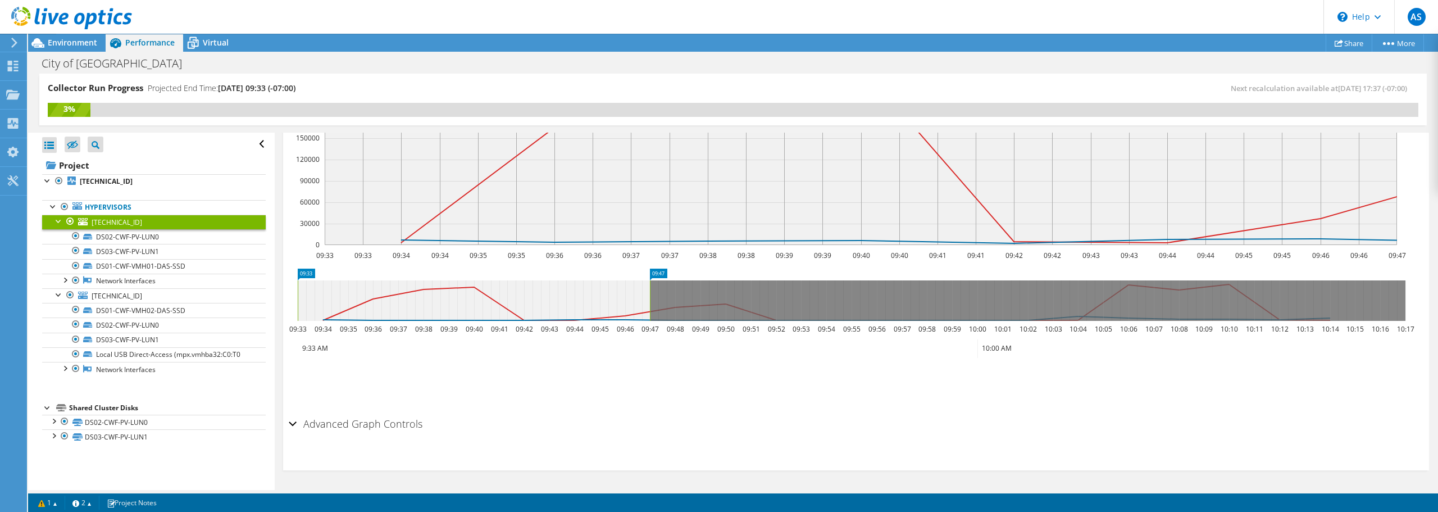
click at [379, 424] on h2 "Advanced Graph Controls" at bounding box center [356, 423] width 134 height 22
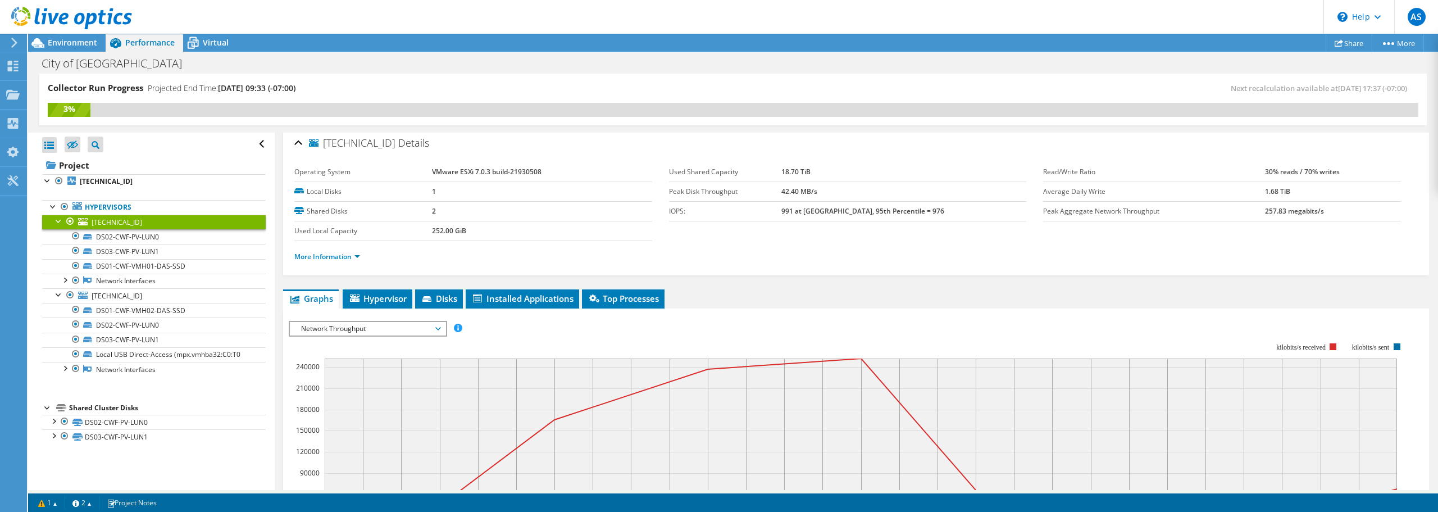
scroll to position [0, 0]
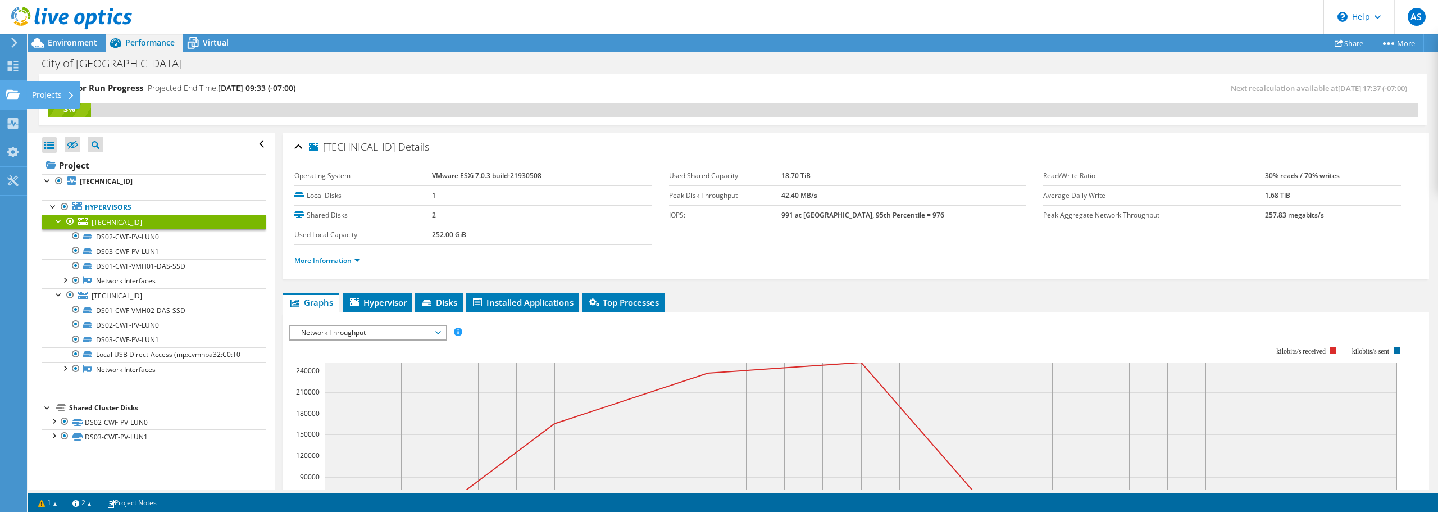
click at [37, 94] on div "Projects" at bounding box center [53, 95] width 54 height 28
